Goal: Ask a question

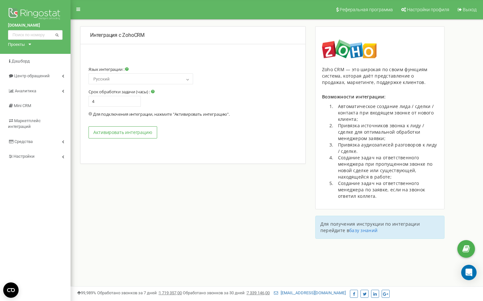
select select "ua"
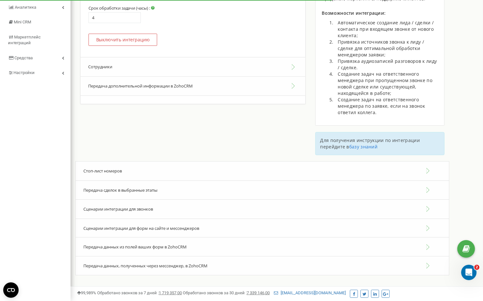
click at [161, 190] on div "Передача сделок в выбранные этапы" at bounding box center [262, 191] width 374 height 20
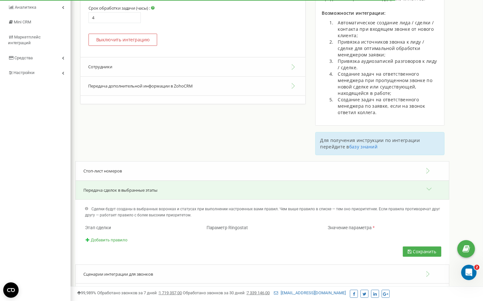
click at [118, 239] on span "Добавить правило" at bounding box center [109, 240] width 37 height 5
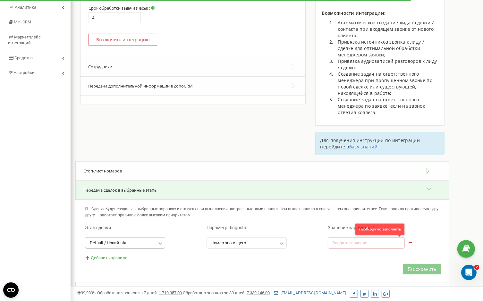
click at [118, 241] on div "Default / Новий лід" at bounding box center [108, 243] width 37 height 4
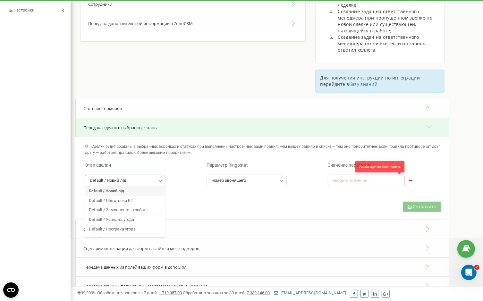
click at [131, 191] on div "Default / Новий лід" at bounding box center [125, 191] width 80 height 10
click at [246, 181] on input "text" at bounding box center [247, 180] width 80 height 11
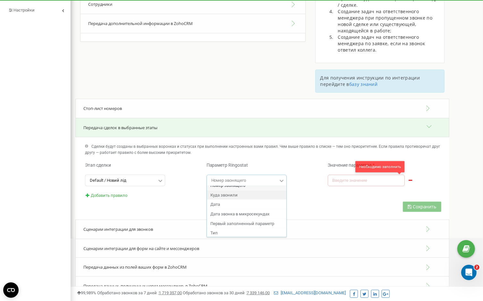
scroll to position [3, 0]
click at [245, 195] on div "Куда звонили" at bounding box center [247, 198] width 80 height 10
click at [348, 177] on input "text" at bounding box center [366, 180] width 77 height 11
click at [117, 194] on span "Добавить правило" at bounding box center [109, 195] width 37 height 5
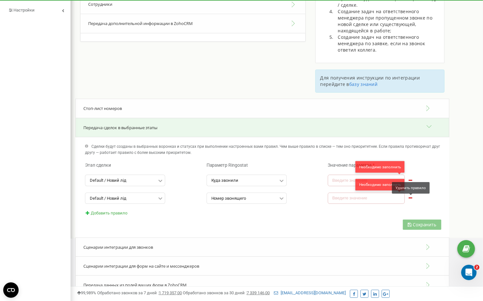
click at [411, 196] on icon at bounding box center [410, 197] width 5 height 4
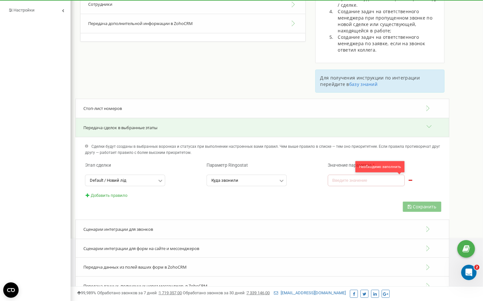
click at [410, 180] on icon at bounding box center [410, 180] width 5 height 4
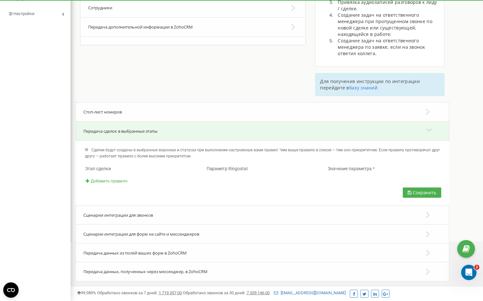
scroll to position [141, 0]
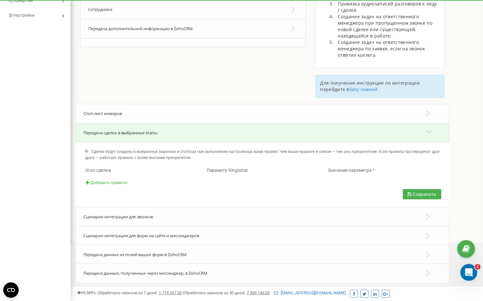
click at [473, 275] on div "Открыть службу сообщений Intercom" at bounding box center [467, 271] width 21 height 21
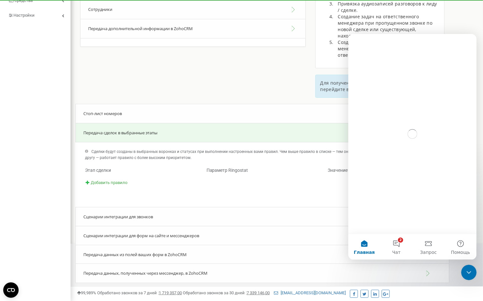
scroll to position [0, 0]
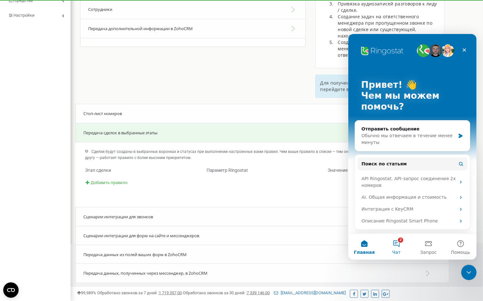
click at [393, 245] on button "2 Чат" at bounding box center [396, 247] width 32 height 26
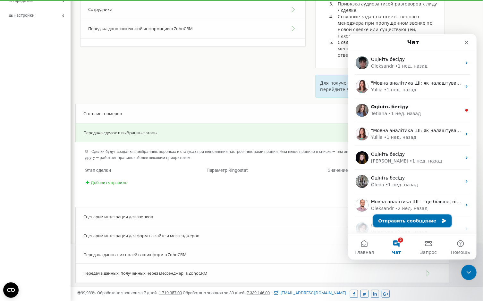
click at [396, 219] on button "Отправить сообщение" at bounding box center [412, 220] width 79 height 13
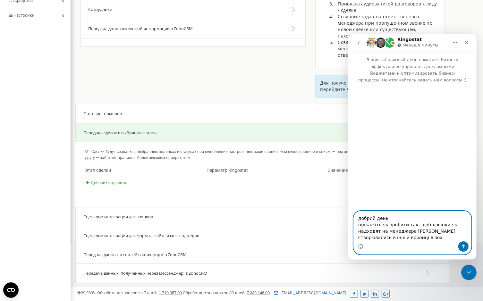
type textarea "добрий день підкажіть як зробити так, щоб дзвінки які надходят на менеджера Дяч…"
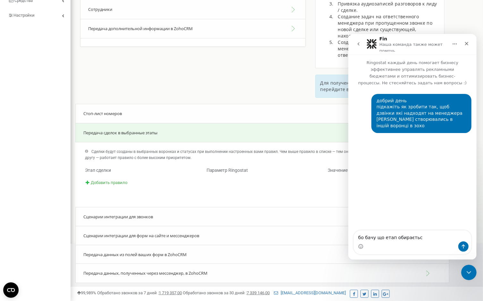
type textarea "бо бачу що етап обирається"
type textarea "а воронка ні"
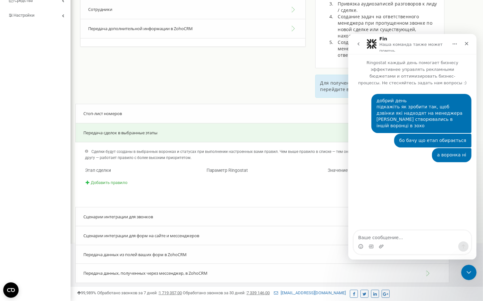
click at [122, 185] on div "Добавить правило" at bounding box center [262, 183] width 364 height 6
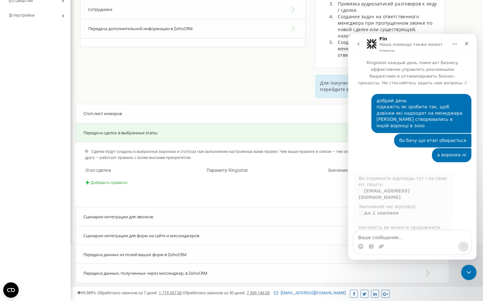
click at [115, 181] on span "Добавить правило" at bounding box center [109, 182] width 37 height 5
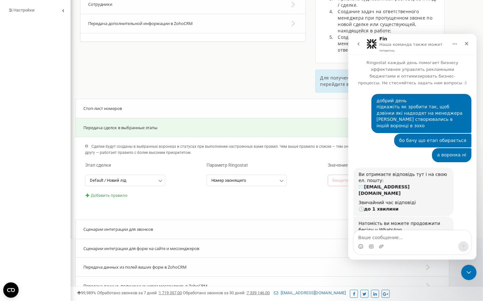
scroll to position [7, 0]
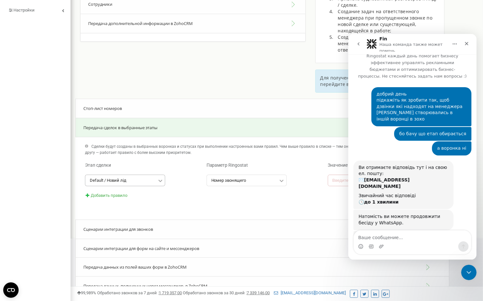
click at [144, 179] on input "text" at bounding box center [126, 180] width 80 height 11
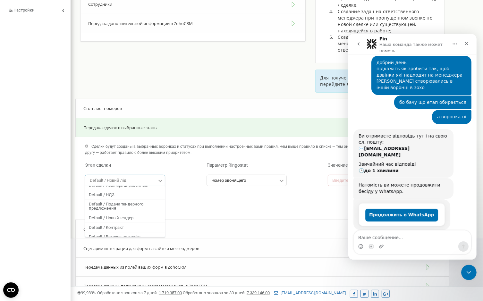
scroll to position [0, 0]
click at [438, 161] on div "Звичайний час відповіді 🕒 до 1 хвилини" at bounding box center [403, 167] width 90 height 13
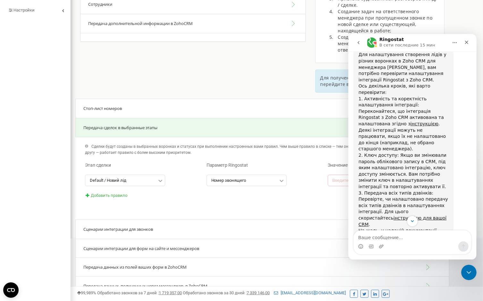
scroll to position [316, 0]
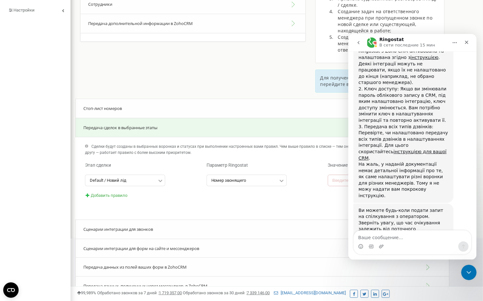
drag, startPoint x: 394, startPoint y: 203, endPoint x: 384, endPoint y: 209, distance: 11.9
click at [384, 209] on div "Ви можете будь-коли подати запит на спілкування з оператором. Зверніть увагу, щ…" at bounding box center [403, 226] width 90 height 38
copy div "Зв'язатись з оператором"
click at [380, 237] on textarea "Ваше сообщение..." at bounding box center [411, 235] width 117 height 11
paste textarea "Зв'язатись з оператором"
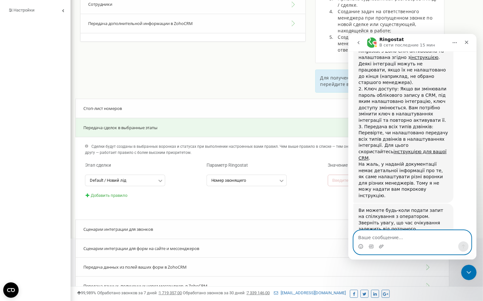
type textarea "Зв'язатись з оператором"
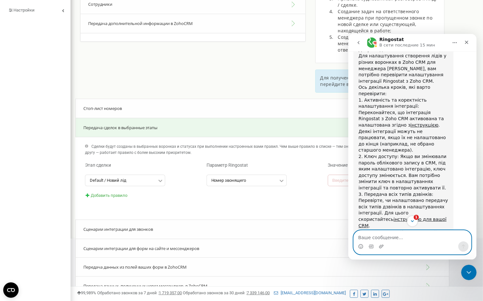
scroll to position [283, 0]
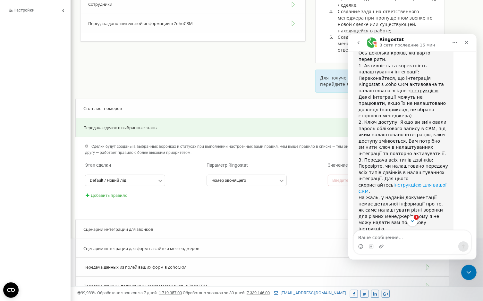
click at [391, 182] on link "інструкцією для вашої CRM" at bounding box center [402, 188] width 88 height 12
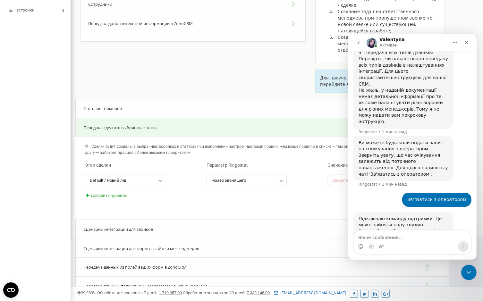
scroll to position [414, 0]
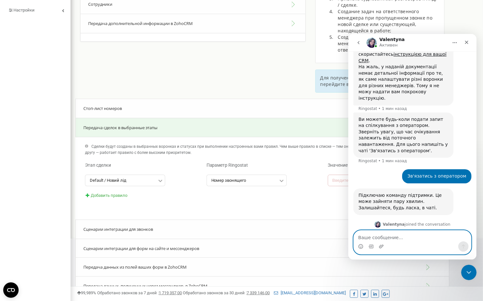
click at [414, 233] on textarea "Ваше сообщение..." at bounding box center [411, 235] width 117 height 11
type textarea "добрий"
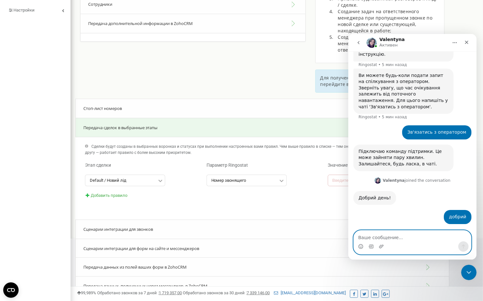
scroll to position [486, 0]
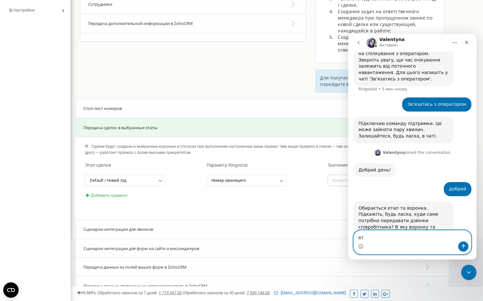
type textarea "а"
type textarea "так"
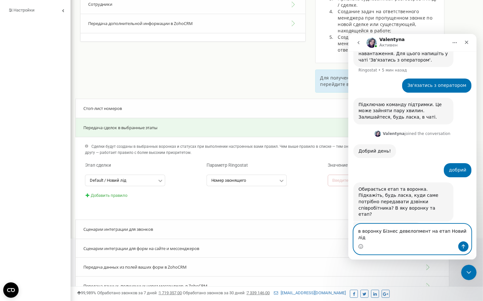
type textarea "в воронку Бізнес девелопмент на етап Новий лід"
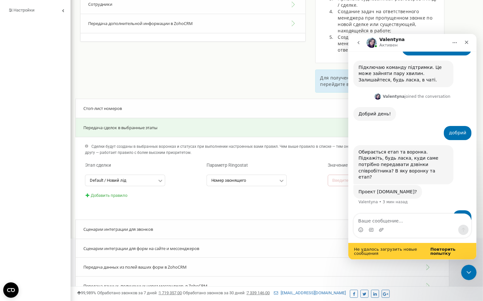
scroll to position [542, 0]
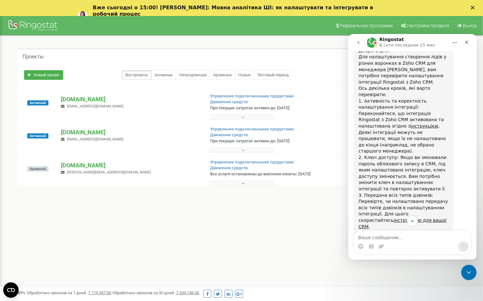
scroll to position [244, 0]
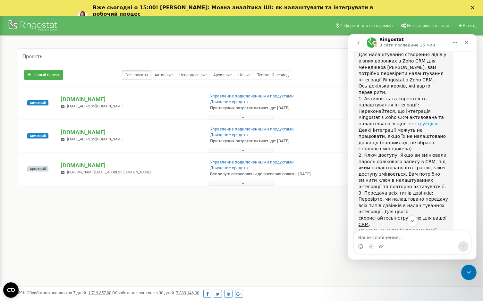
click at [410, 121] on link "інструкцією" at bounding box center [424, 123] width 28 height 5
